Goal: Information Seeking & Learning: Learn about a topic

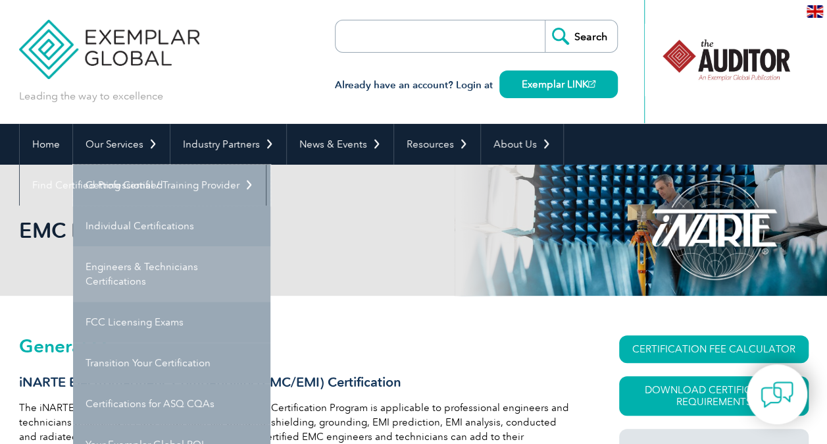
scroll to position [66, 0]
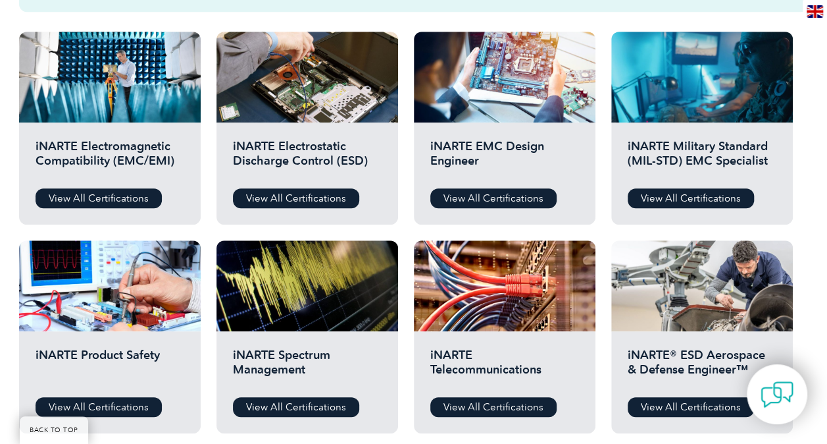
scroll to position [395, 0]
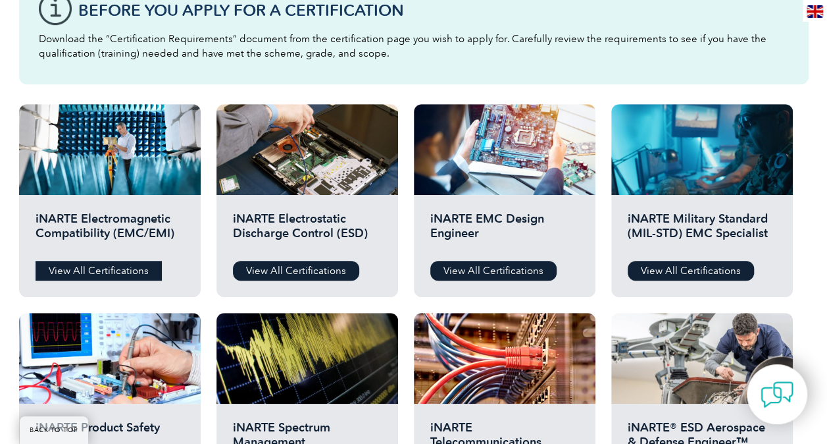
click at [138, 268] on link "View All Certifications" at bounding box center [99, 271] width 126 height 20
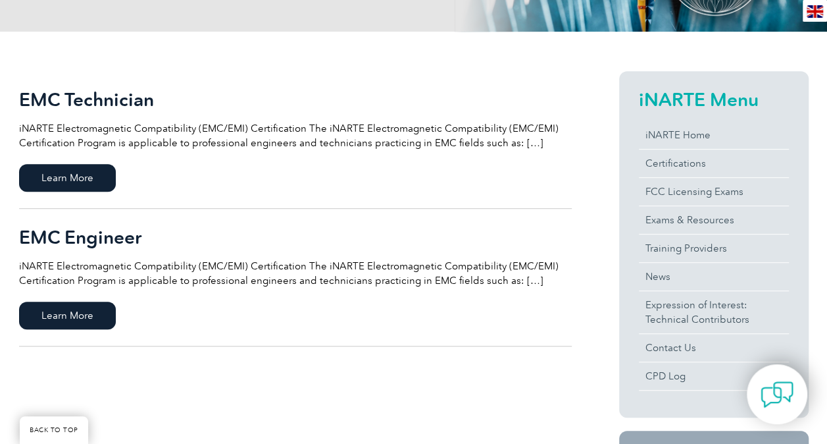
scroll to position [197, 0]
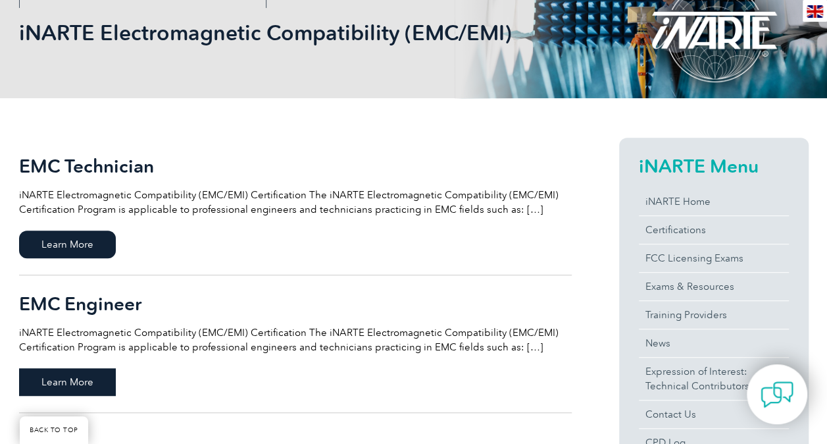
click at [94, 388] on span "Learn More" at bounding box center [67, 382] width 97 height 28
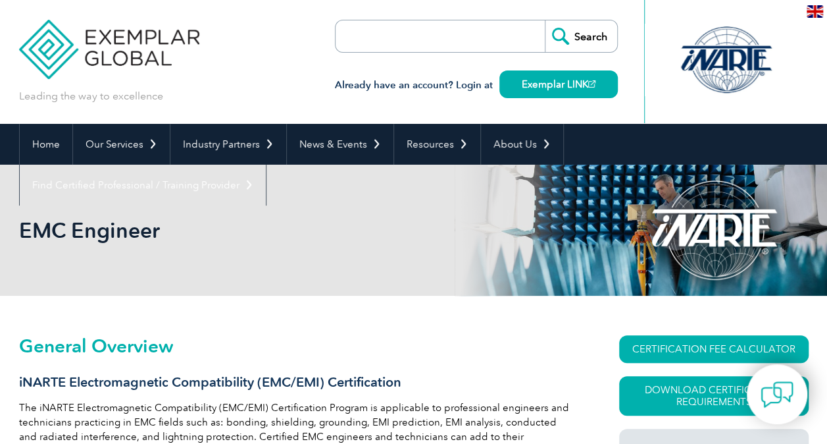
click at [821, 7] on img at bounding box center [815, 11] width 16 height 13
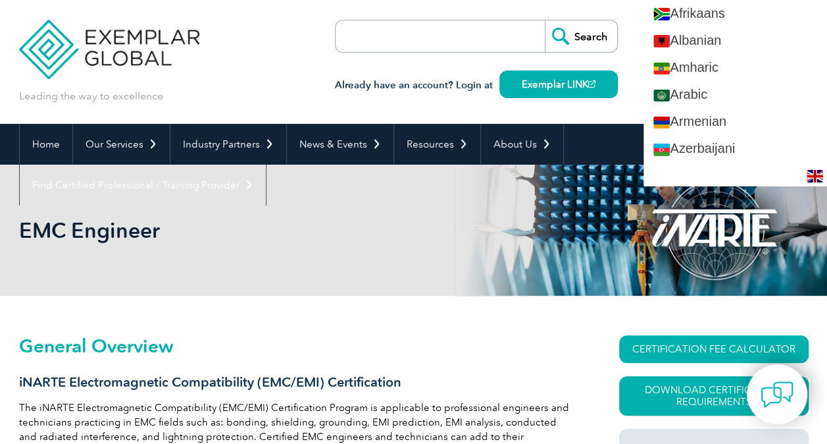
click at [247, 78] on div "Leading the way to excellence Search" at bounding box center [414, 62] width 790 height 124
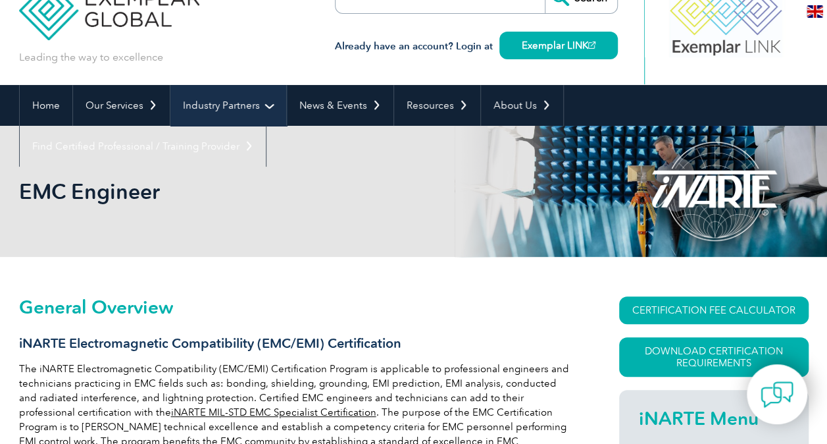
scroll to position [41, 0]
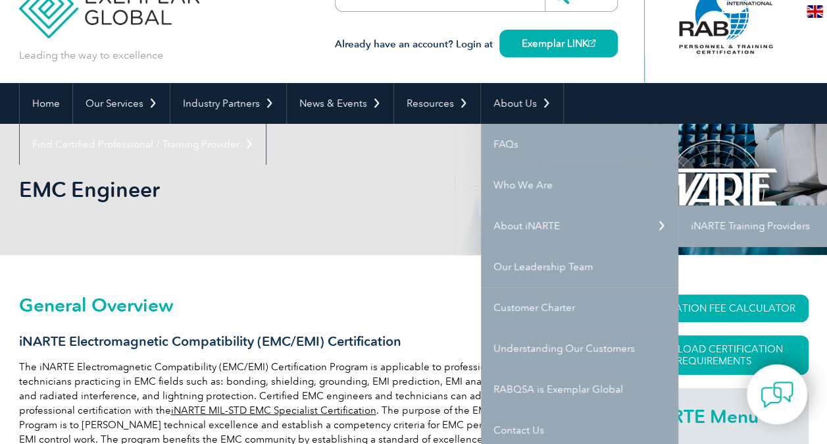
click at [686, 226] on link "iNARTE Training Providers" at bounding box center [776, 225] width 197 height 41
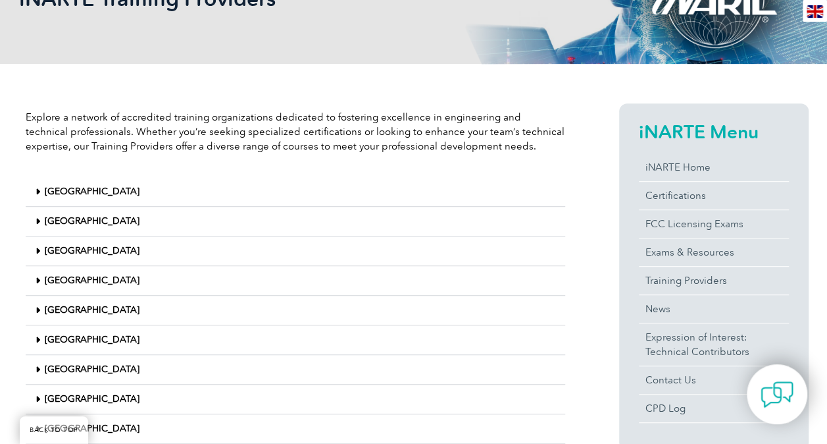
scroll to position [263, 0]
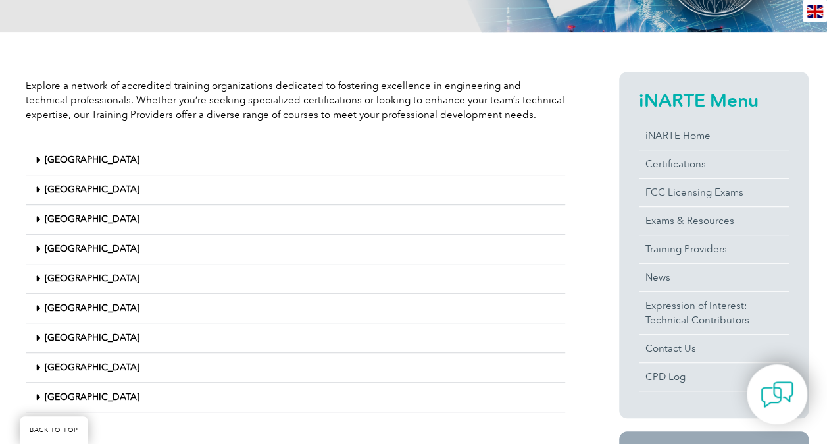
click at [136, 165] on div "[GEOGRAPHIC_DATA]" at bounding box center [296, 160] width 540 height 30
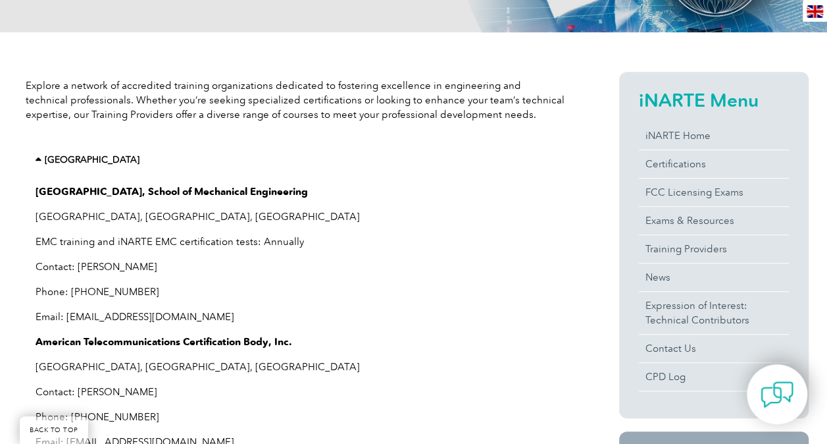
click at [138, 163] on div "[GEOGRAPHIC_DATA]" at bounding box center [296, 159] width 540 height 29
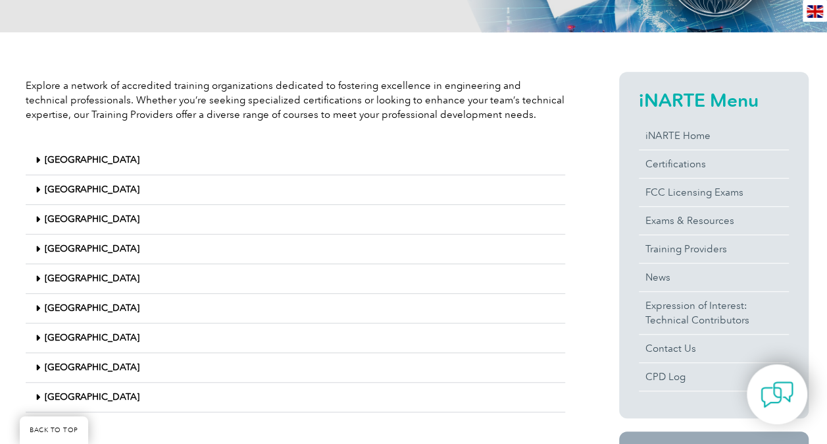
click at [438, 221] on div "[GEOGRAPHIC_DATA]" at bounding box center [296, 220] width 540 height 30
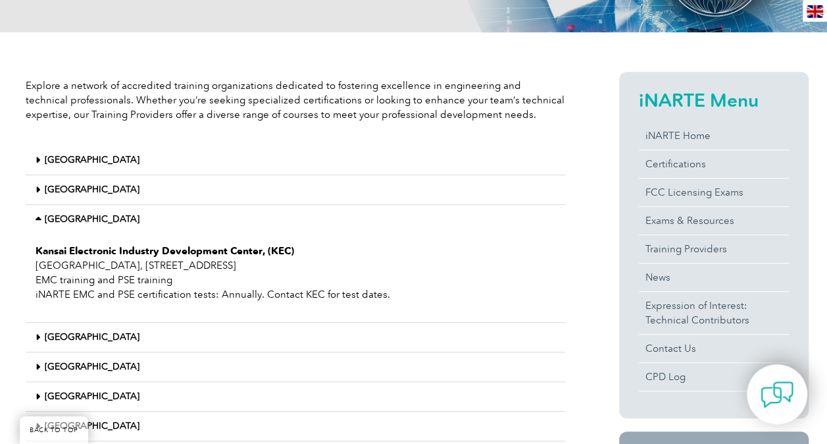
click at [438, 221] on div "[GEOGRAPHIC_DATA]" at bounding box center [296, 219] width 540 height 29
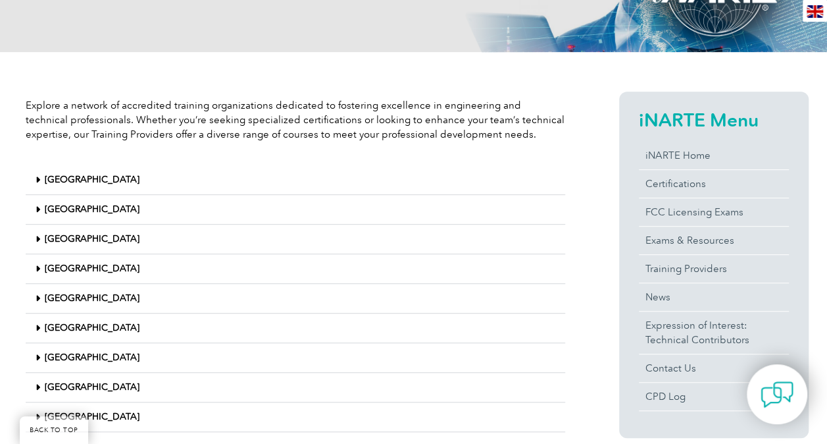
scroll to position [197, 0]
